Goal: Transaction & Acquisition: Download file/media

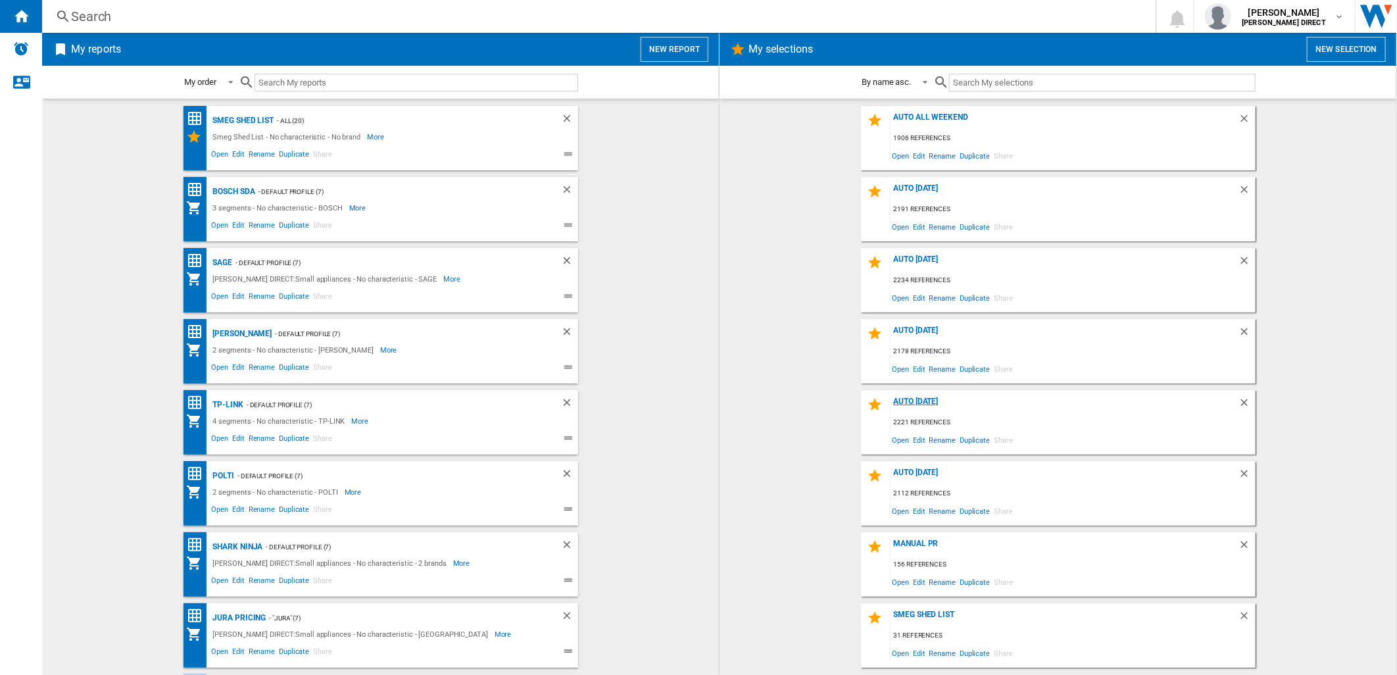
click at [912, 399] on div "AUTO [DATE]" at bounding box center [1065, 406] width 348 height 18
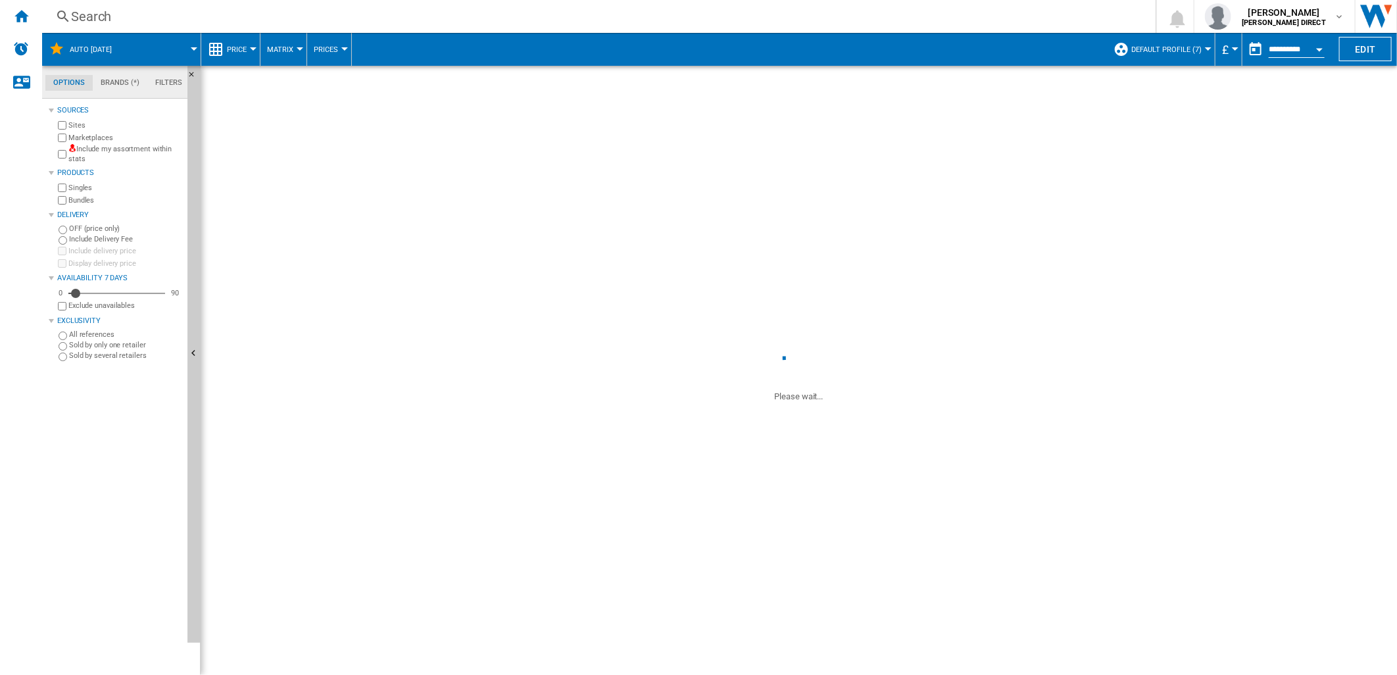
click at [132, 142] on label "Marketplaces" at bounding box center [125, 138] width 114 height 10
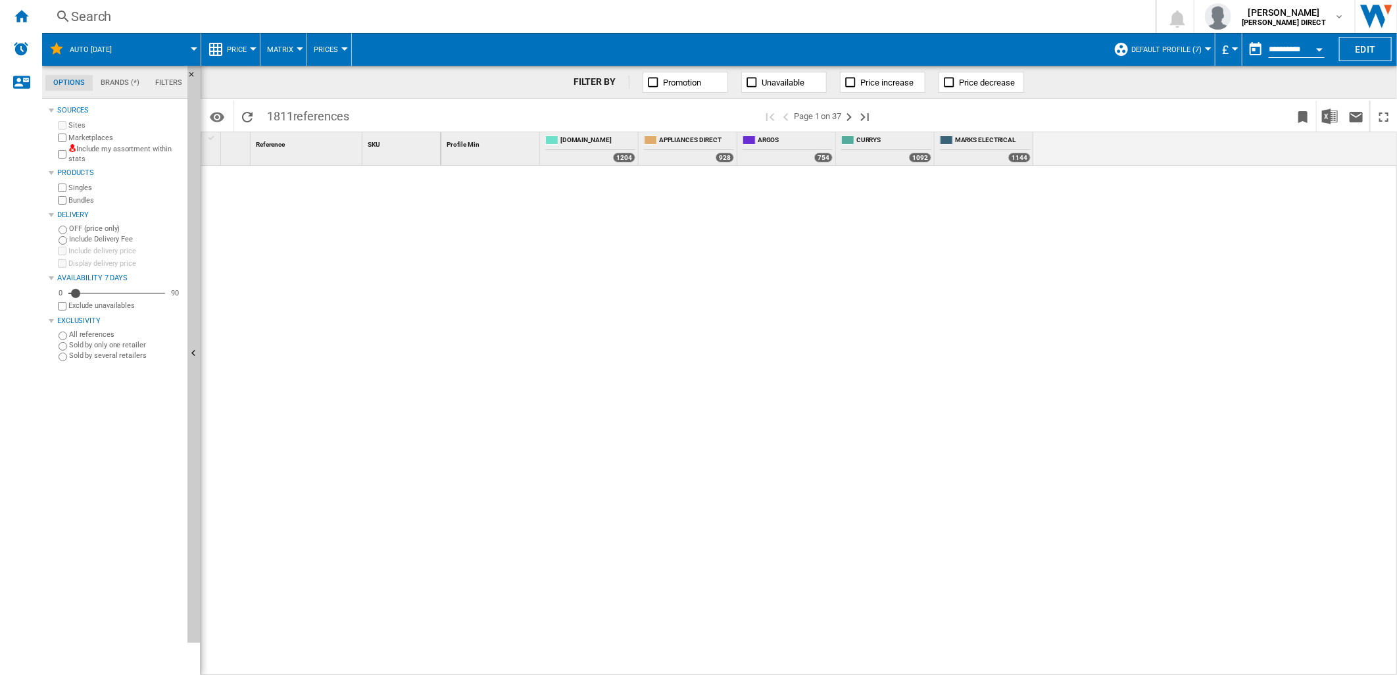
click at [100, 138] on label "Marketplaces" at bounding box center [125, 138] width 114 height 10
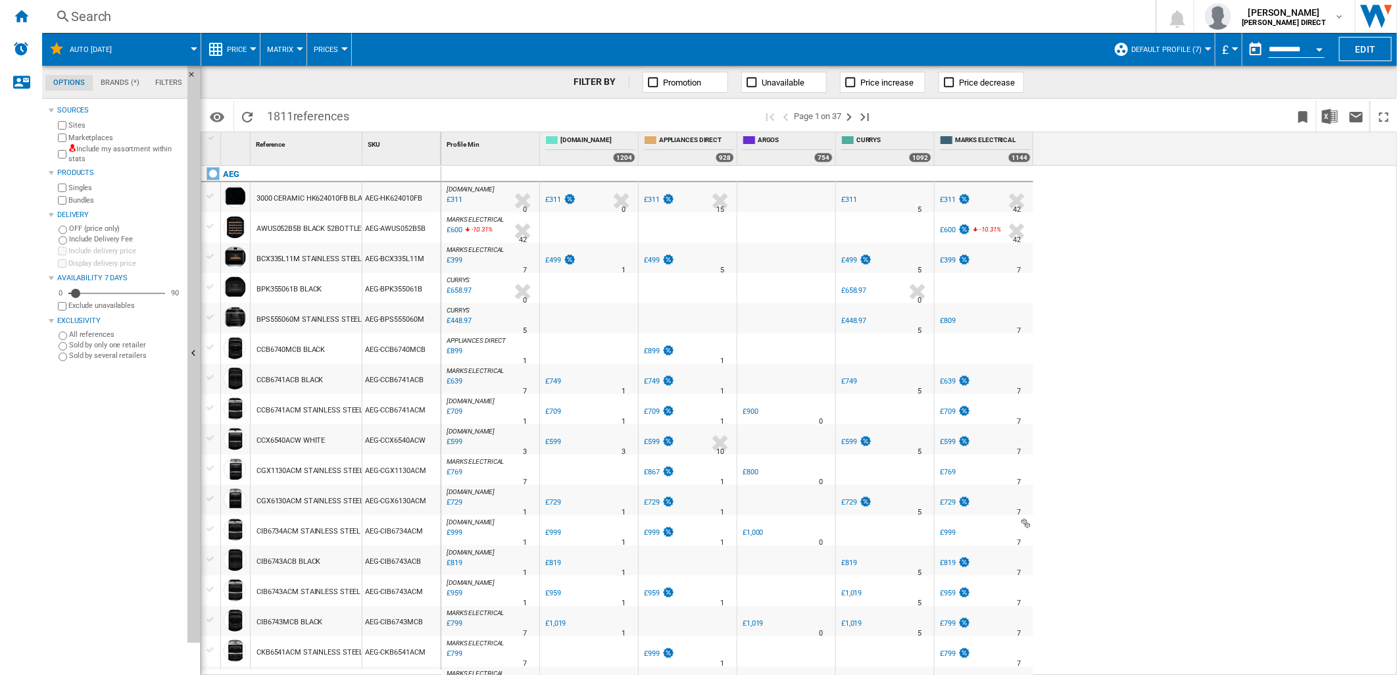
click at [113, 150] on label "Include my assortment within stats" at bounding box center [125, 154] width 114 height 20
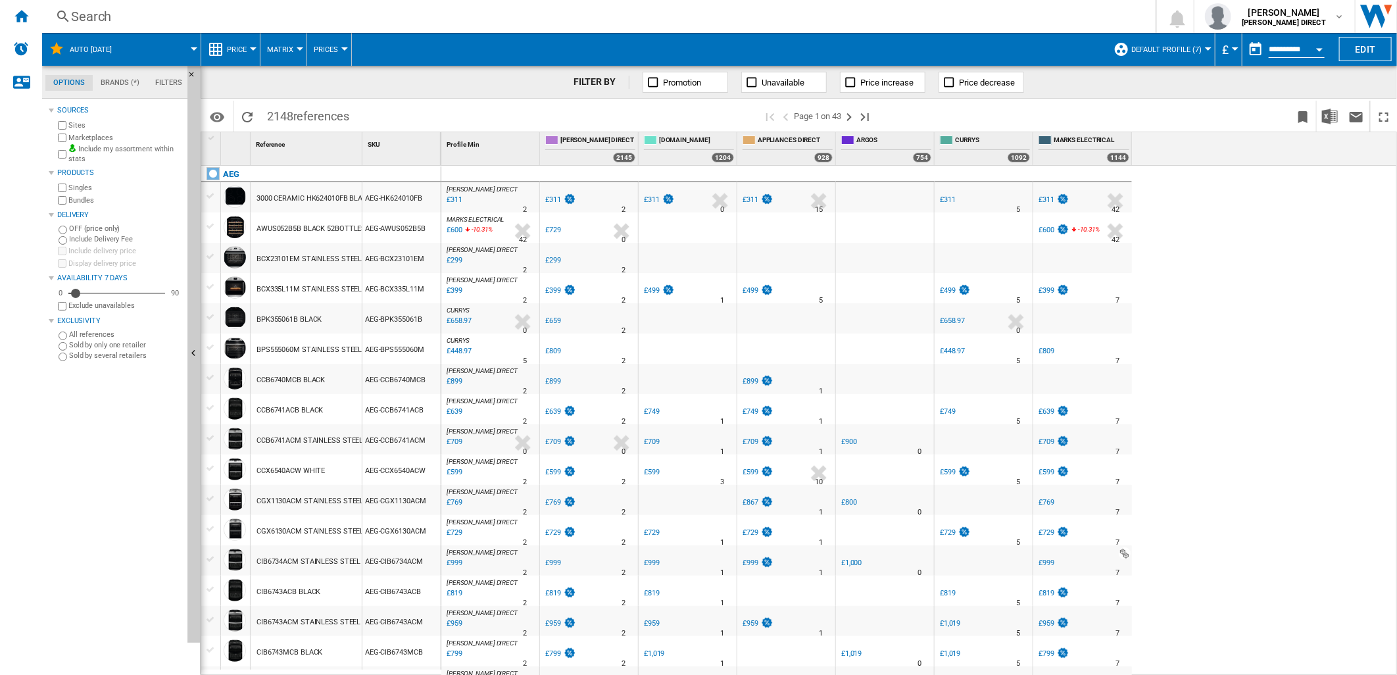
click at [286, 38] on button "Matrix" at bounding box center [283, 49] width 33 height 33
click at [402, 63] on md-backdrop at bounding box center [698, 337] width 1397 height 675
click at [1326, 113] on img "Download in Excel" at bounding box center [1330, 117] width 16 height 16
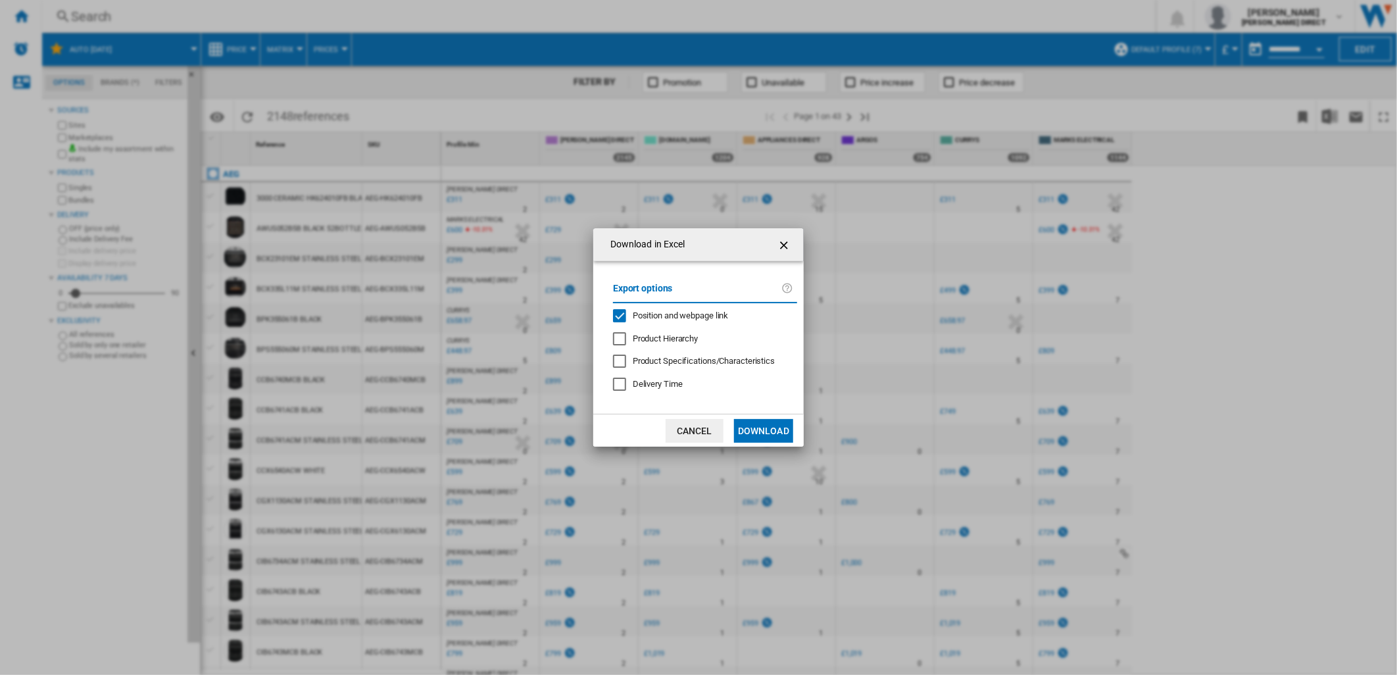
click at [651, 317] on span "Position and webpage link" at bounding box center [681, 316] width 96 height 10
click at [755, 428] on button "Download" at bounding box center [763, 431] width 59 height 24
